Goal: Navigation & Orientation: Find specific page/section

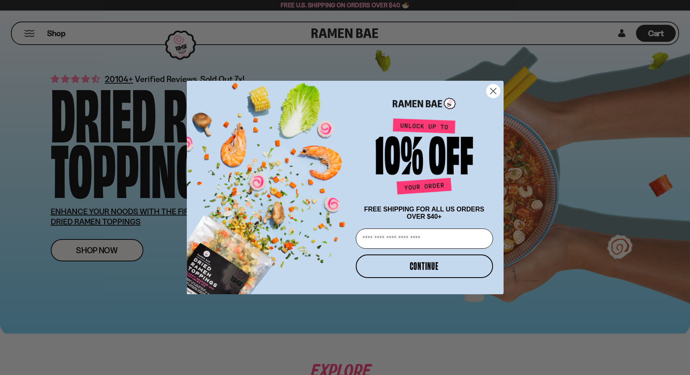
click at [487, 86] on circle "Close dialog" at bounding box center [492, 90] width 13 height 13
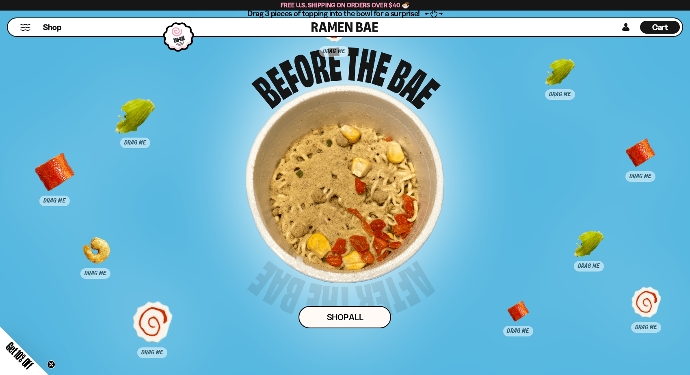
scroll to position [4036, 0]
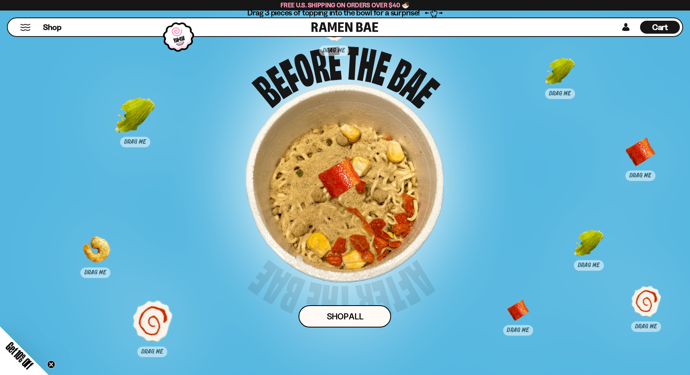
drag, startPoint x: 50, startPoint y: 179, endPoint x: 341, endPoint y: 184, distance: 291.3
click at [341, 184] on div at bounding box center [340, 179] width 40 height 40
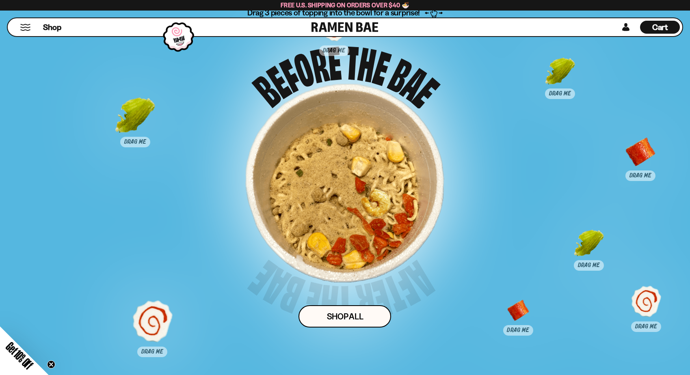
drag, startPoint x: 90, startPoint y: 254, endPoint x: 370, endPoint y: 205, distance: 283.8
click at [370, 205] on div at bounding box center [375, 210] width 40 height 40
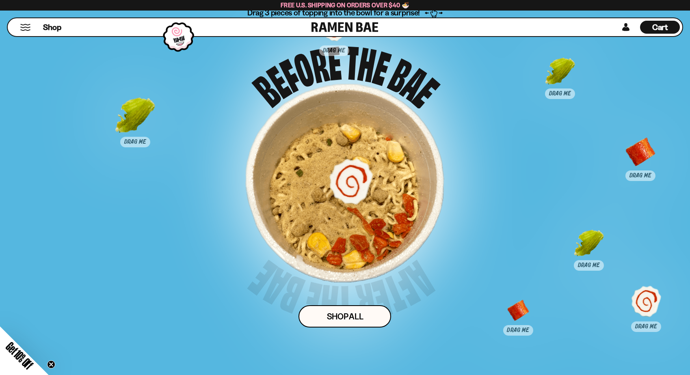
drag, startPoint x: 147, startPoint y: 330, endPoint x: 345, endPoint y: 190, distance: 243.1
click at [345, 190] on div at bounding box center [351, 180] width 40 height 40
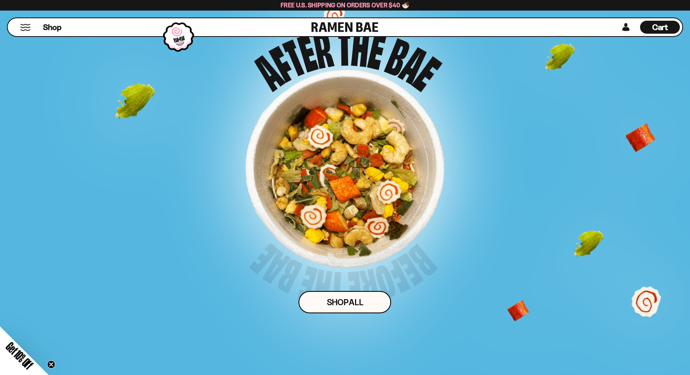
scroll to position [4013, 0]
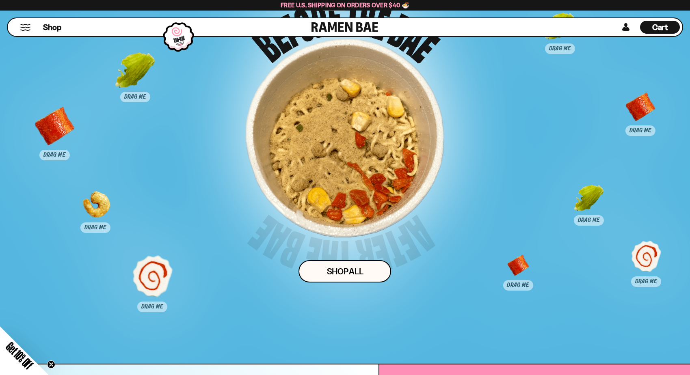
scroll to position [4061, 0]
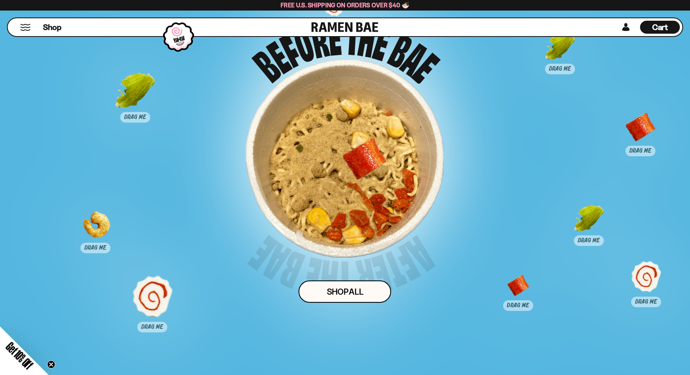
drag, startPoint x: 58, startPoint y: 152, endPoint x: 360, endPoint y: 165, distance: 302.9
click at [360, 165] on div at bounding box center [364, 159] width 40 height 40
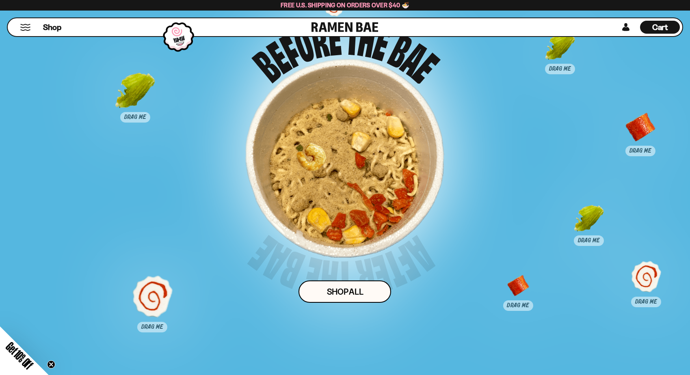
drag, startPoint x: 93, startPoint y: 234, endPoint x: 307, endPoint y: 167, distance: 224.8
click at [307, 167] on div at bounding box center [310, 164] width 40 height 40
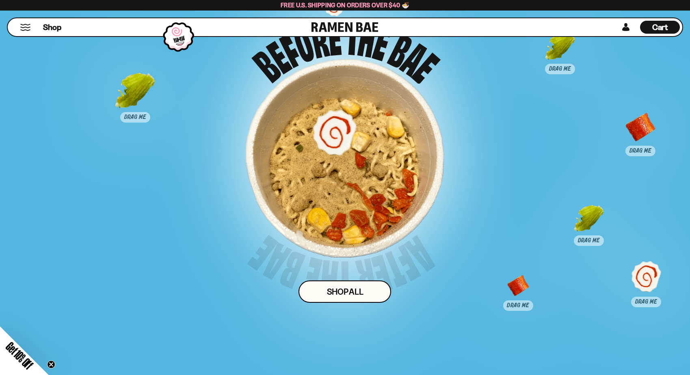
drag, startPoint x: 151, startPoint y: 291, endPoint x: 335, endPoint y: 128, distance: 245.8
click at [335, 128] on div at bounding box center [334, 132] width 40 height 40
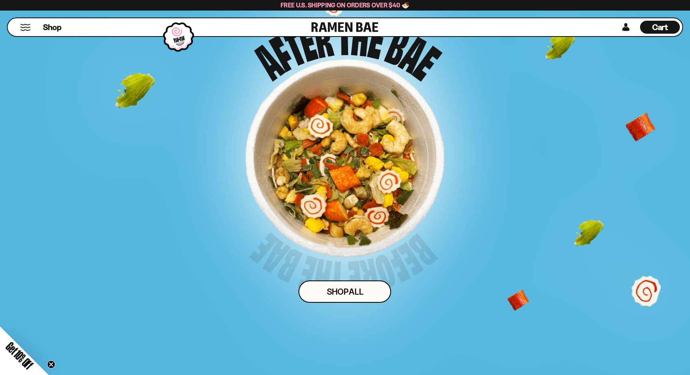
drag, startPoint x: 123, startPoint y: 87, endPoint x: 166, endPoint y: 94, distance: 43.7
click at [166, 94] on div "Drag 3 pieces of topping into the bowl for a surprise! Shop ALl" at bounding box center [345, 163] width 575 height 361
click at [139, 100] on div "Drag 3 pieces of topping into the bowl for a surprise! Shop ALl" at bounding box center [345, 163] width 575 height 361
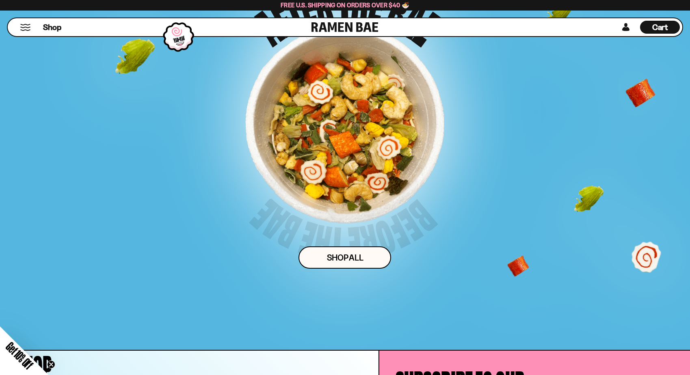
scroll to position [4062, 0]
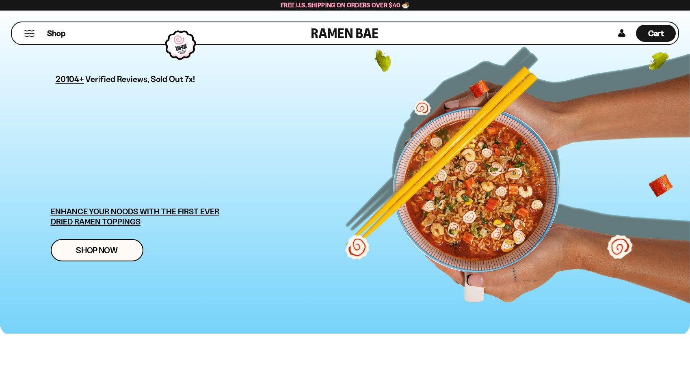
scroll to position [4062, 0]
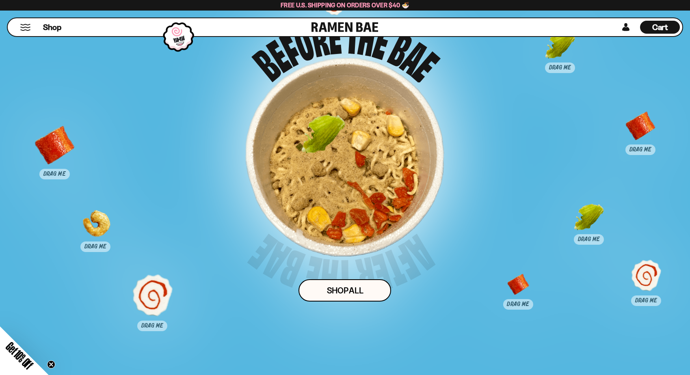
drag, startPoint x: 132, startPoint y: 86, endPoint x: 369, endPoint y: 167, distance: 250.2
click at [344, 156] on div at bounding box center [323, 136] width 40 height 40
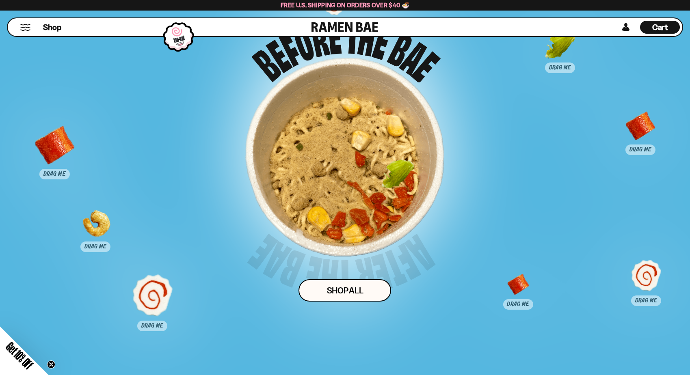
drag, startPoint x: 594, startPoint y: 216, endPoint x: 364, endPoint y: 165, distance: 235.9
click at [378, 165] on div at bounding box center [398, 180] width 40 height 40
drag, startPoint x: 565, startPoint y: 47, endPoint x: 353, endPoint y: 154, distance: 237.4
click at [353, 154] on div at bounding box center [353, 156] width 40 height 40
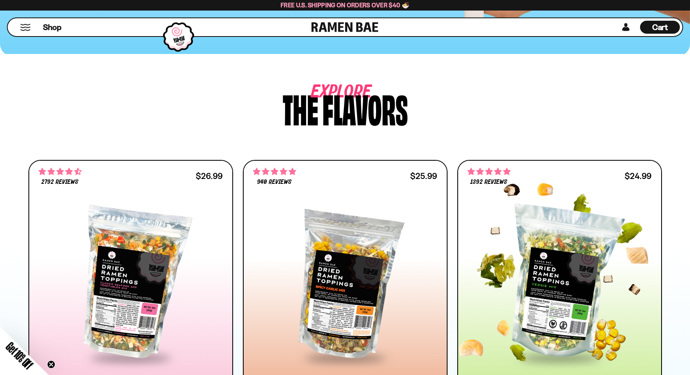
scroll to position [0, 0]
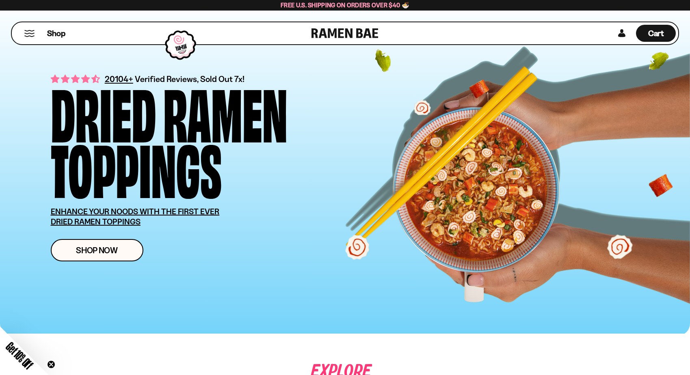
click at [182, 49] on div at bounding box center [180, 45] width 39 height 38
click at [41, 32] on div "Shop" at bounding box center [162, 33] width 297 height 22
click at [55, 30] on span "Shop" at bounding box center [56, 33] width 20 height 12
